Goal: Information Seeking & Learning: Find specific fact

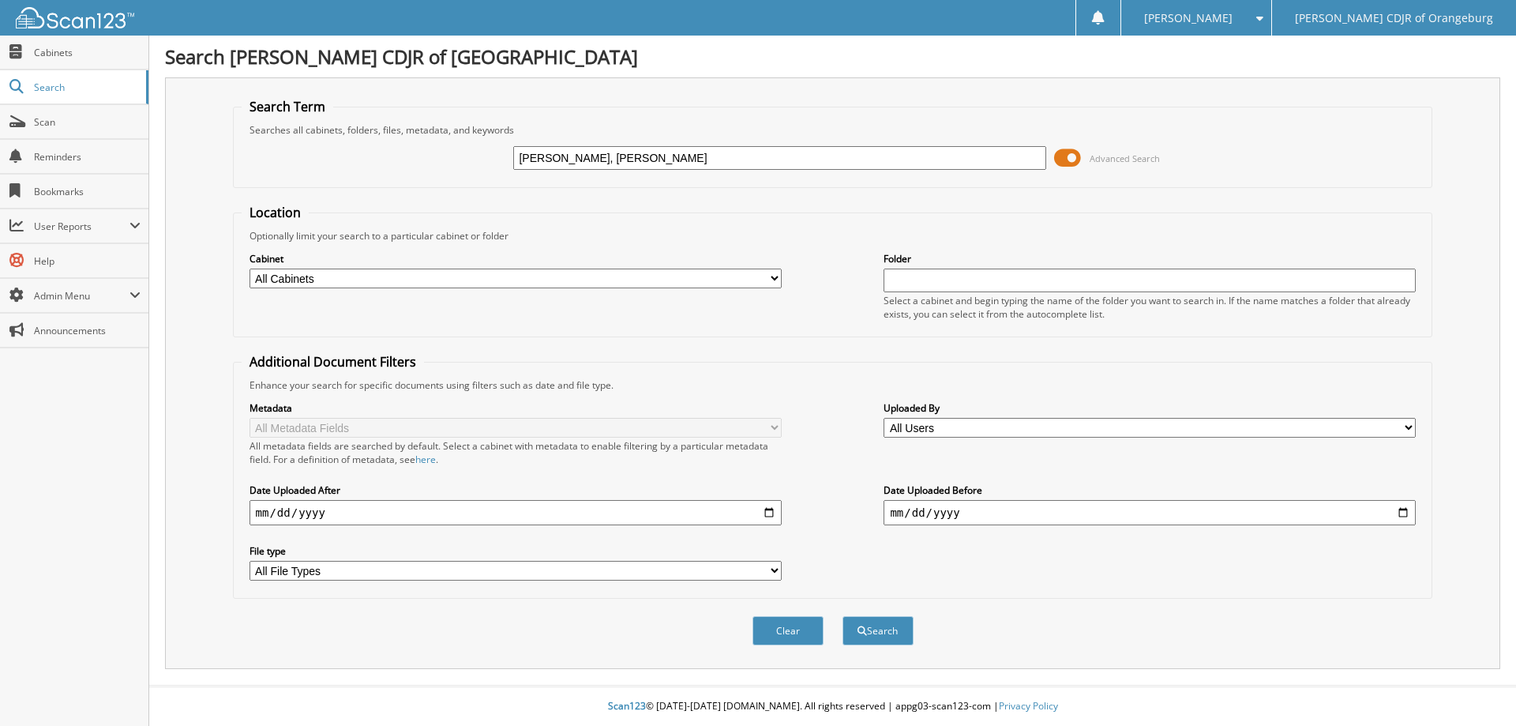
type input "[PERSON_NAME], [PERSON_NAME]"
click at [843, 616] on button "Search" at bounding box center [878, 630] width 71 height 29
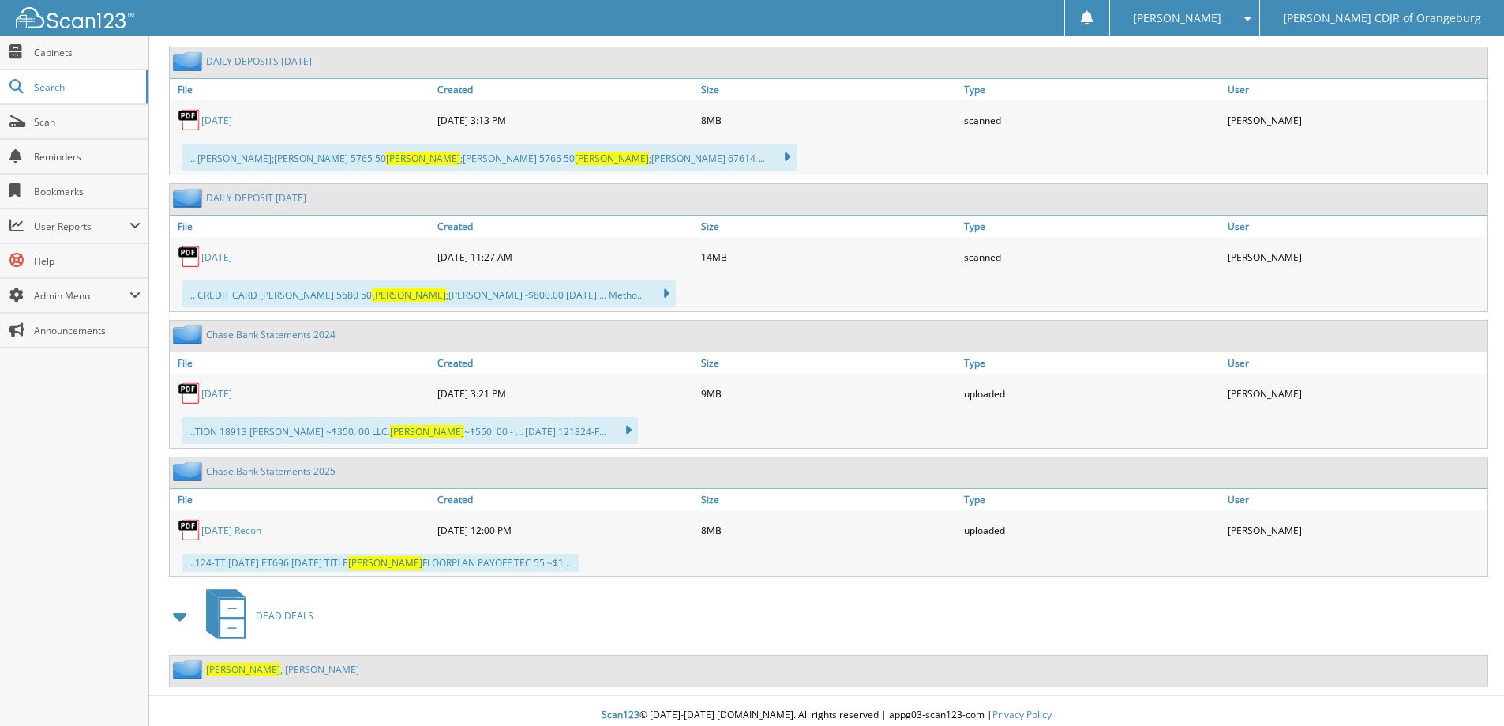
scroll to position [1888, 0]
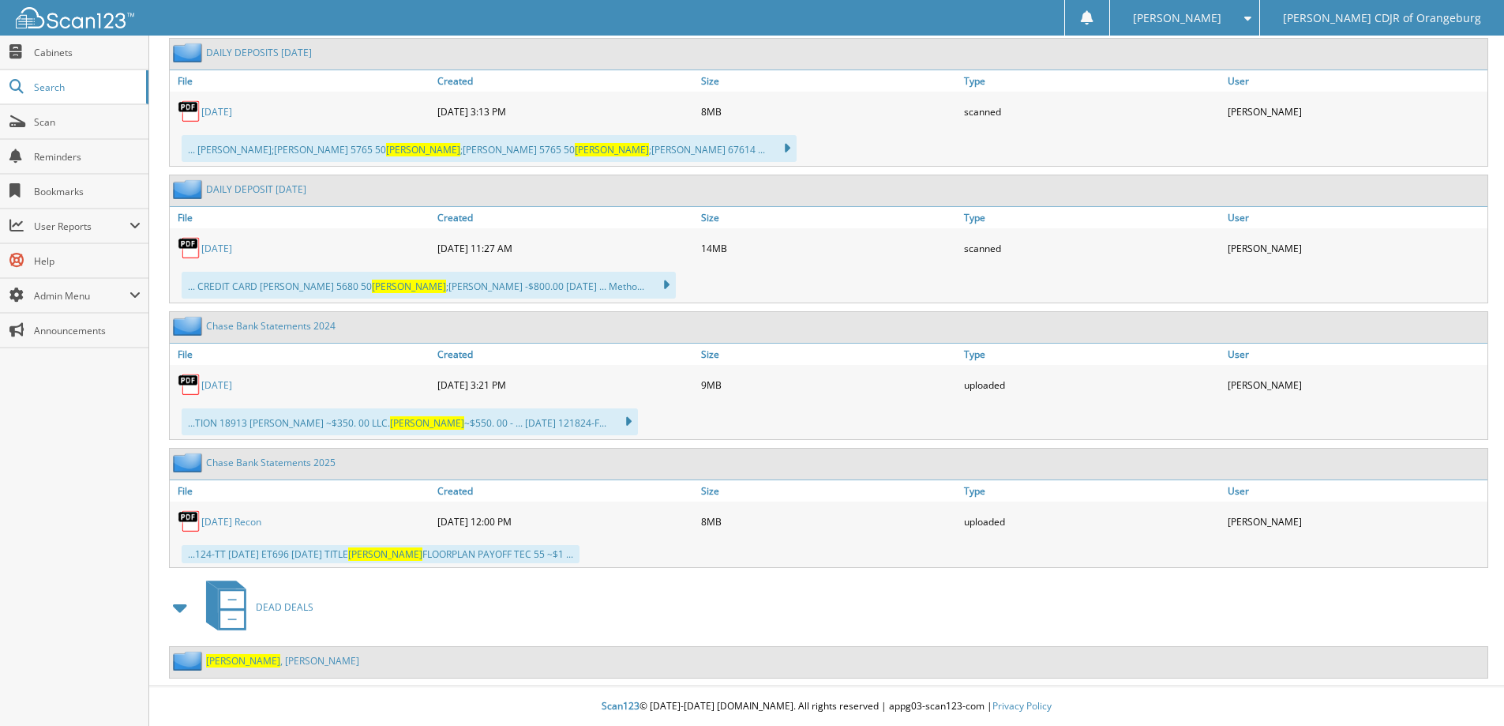
click at [254, 661] on link "DICKEY , BETTY" at bounding box center [282, 660] width 153 height 13
